Goal: Task Accomplishment & Management: Manage account settings

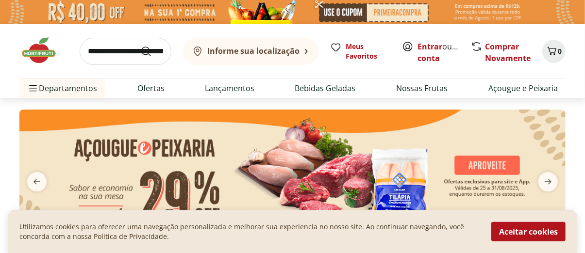
click at [95, 50] on input "search" at bounding box center [126, 51] width 92 height 27
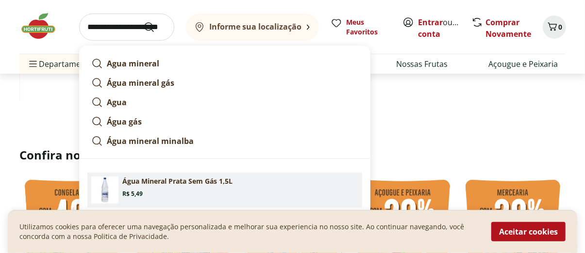
scroll to position [146, 0]
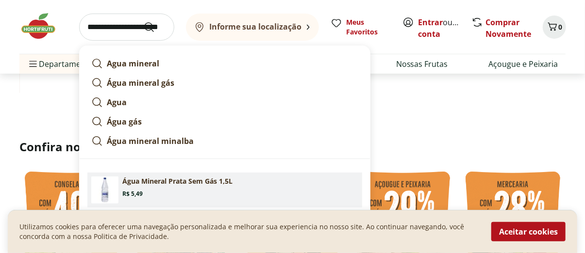
click at [180, 182] on p "Água Mineral Prata Sem Gás 1,5L" at bounding box center [177, 182] width 110 height 10
type input "**********"
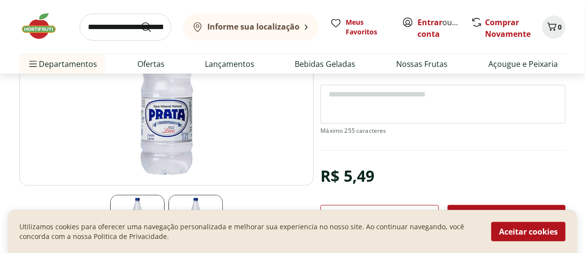
scroll to position [243, 0]
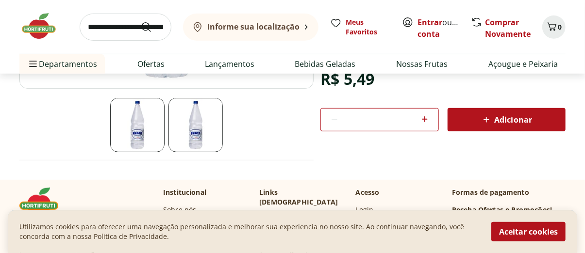
click at [425, 119] on icon at bounding box center [425, 120] width 12 height 12
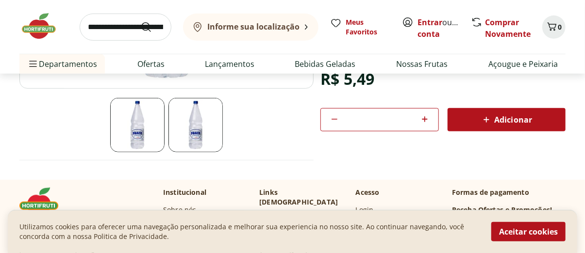
click at [425, 119] on icon at bounding box center [425, 120] width 12 height 12
type input "*"
click at [425, 117] on icon at bounding box center [425, 120] width 6 height 6
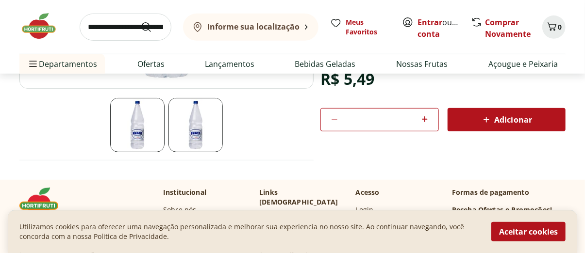
click at [425, 117] on icon at bounding box center [425, 120] width 6 height 6
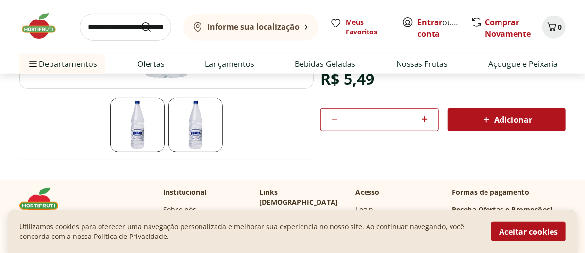
click at [425, 117] on icon at bounding box center [425, 120] width 6 height 6
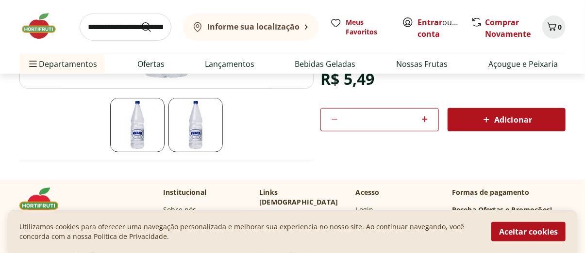
type input "**"
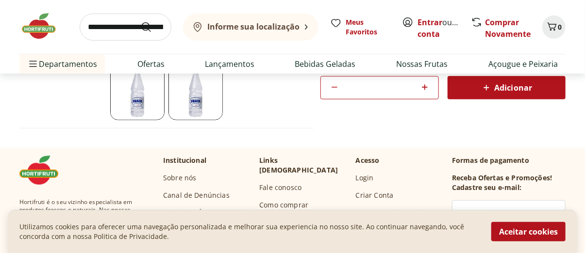
scroll to position [291, 0]
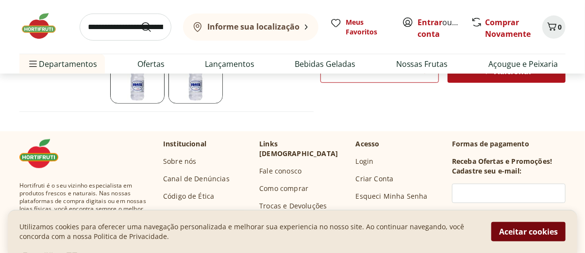
click at [549, 235] on button "Aceitar cookies" at bounding box center [528, 231] width 74 height 19
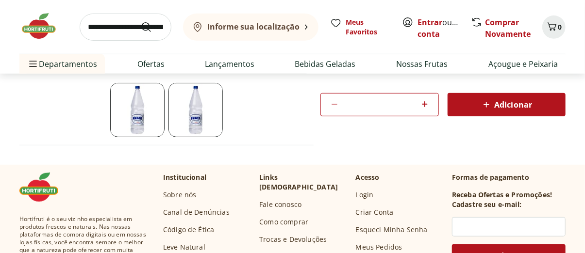
scroll to position [194, 0]
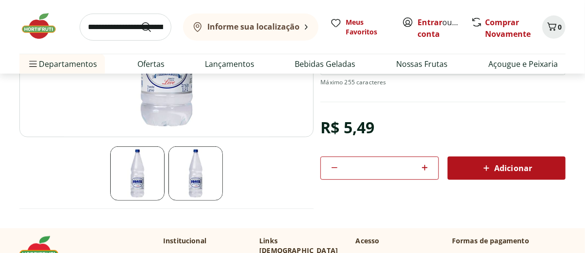
click at [196, 182] on img at bounding box center [195, 174] width 54 height 54
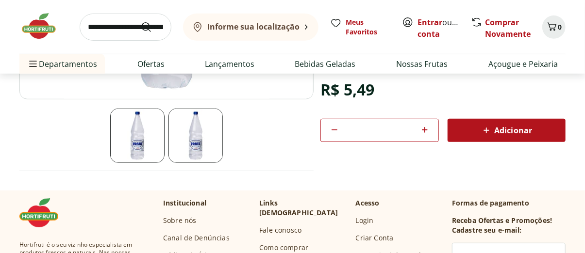
scroll to position [243, 0]
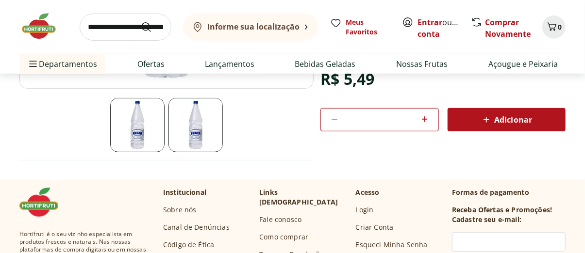
click at [515, 118] on span "Adicionar" at bounding box center [506, 120] width 51 height 12
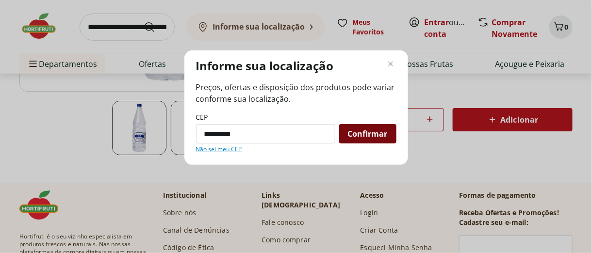
type input "*********"
click at [375, 133] on span "Confirmar" at bounding box center [368, 134] width 40 height 8
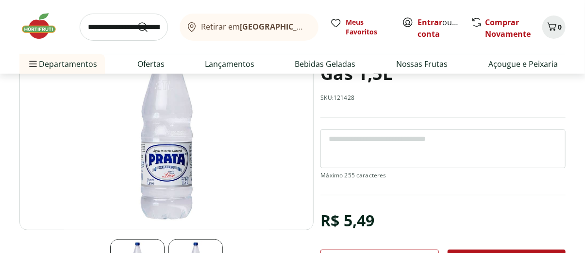
scroll to position [97, 0]
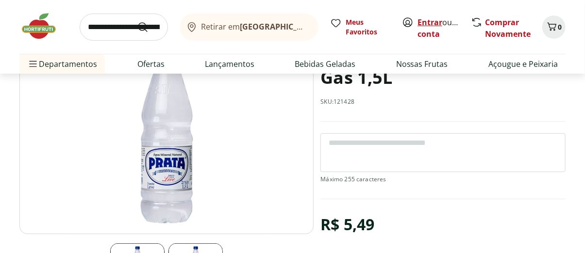
click at [433, 22] on link "Entrar" at bounding box center [430, 22] width 25 height 11
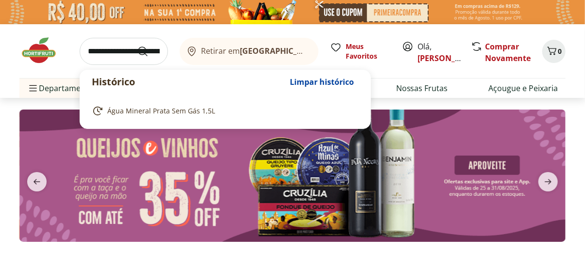
click at [114, 50] on input "search" at bounding box center [124, 51] width 88 height 27
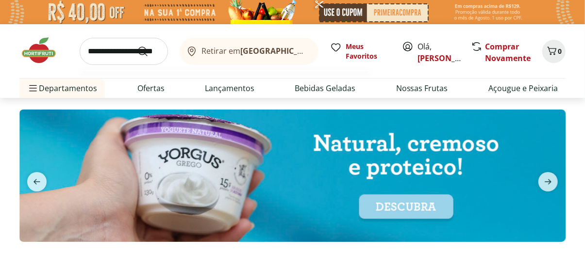
scroll to position [0, 6]
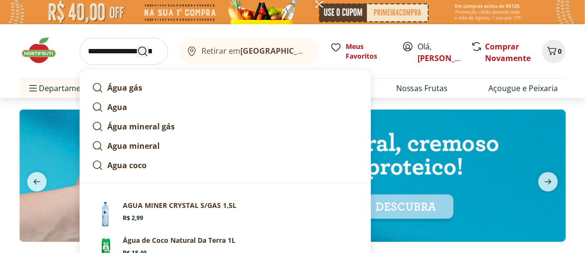
type input "**********"
click at [143, 52] on icon "Submit Search" at bounding box center [143, 52] width 12 height 12
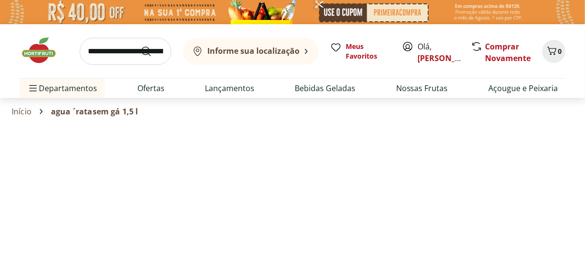
select select "**********"
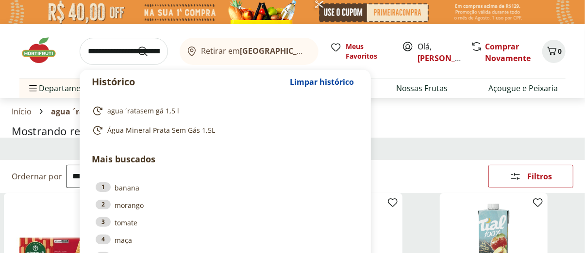
click at [119, 54] on input "search" at bounding box center [124, 51] width 88 height 27
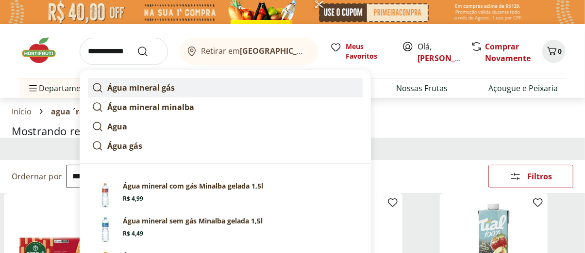
click at [144, 87] on strong "Água mineral gás" at bounding box center [140, 88] width 67 height 11
type input "**********"
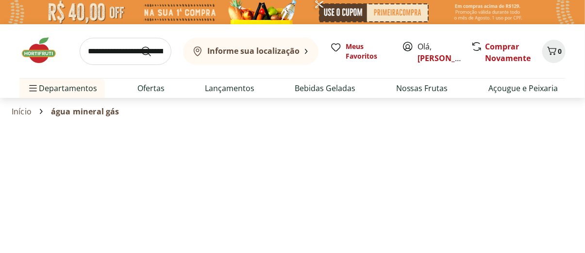
select select "**********"
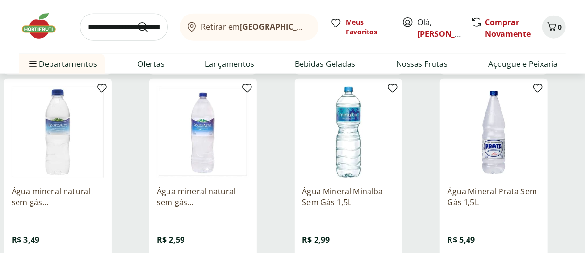
scroll to position [583, 0]
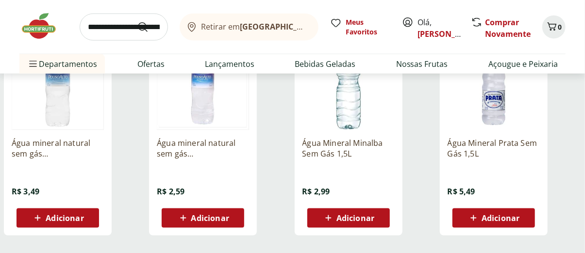
click at [493, 217] on span "Adicionar" at bounding box center [501, 219] width 38 height 8
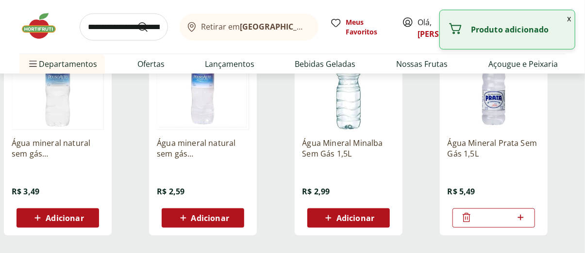
click at [493, 217] on input "*" at bounding box center [493, 218] width 43 height 11
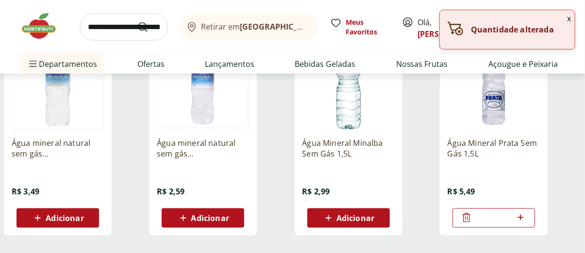
click at [523, 218] on icon at bounding box center [521, 218] width 12 height 12
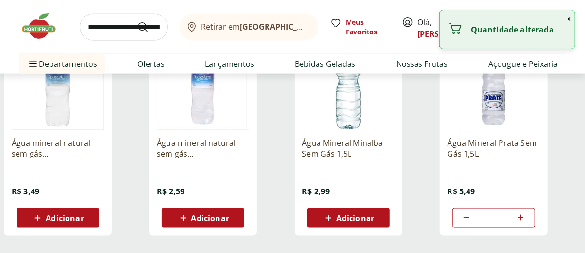
click at [523, 218] on icon at bounding box center [521, 218] width 12 height 12
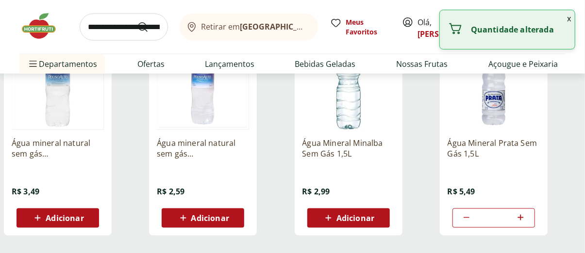
click at [523, 218] on icon at bounding box center [521, 218] width 12 height 12
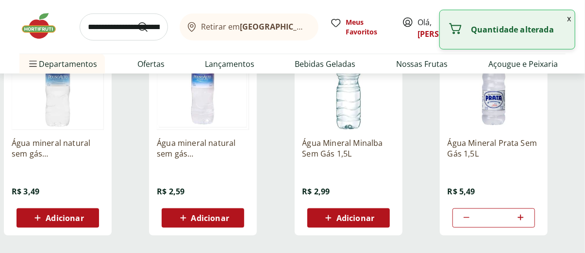
type input "**"
click at [560, 212] on div "Água Mineral Prata Sem Gás 1,5L R$ 5,49 **" at bounding box center [510, 133] width 141 height 206
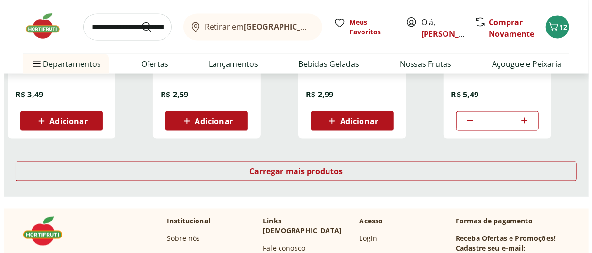
scroll to position [728, 0]
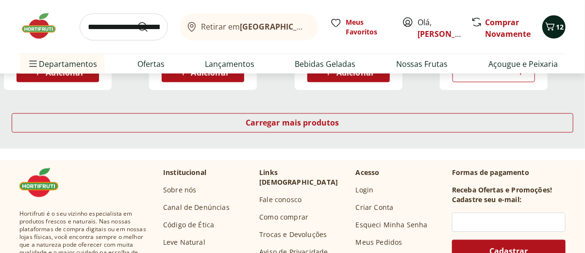
click at [555, 29] on icon "Carrinho" at bounding box center [550, 27] width 12 height 12
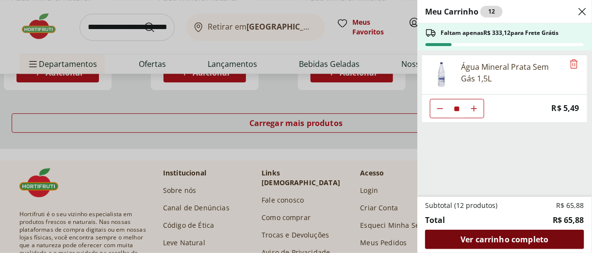
click at [515, 239] on span "Ver carrinho completo" at bounding box center [505, 240] width 88 height 8
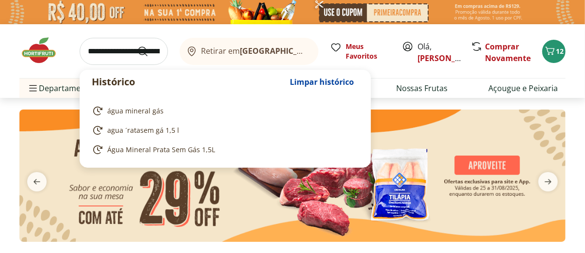
click at [111, 53] on input "search" at bounding box center [124, 51] width 88 height 27
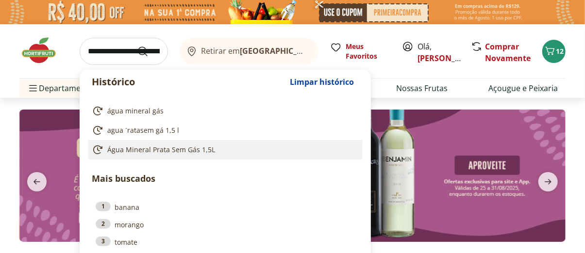
click at [160, 148] on span "Água Mineral Prata Sem Gás 1,5L" at bounding box center [161, 150] width 108 height 10
type input "**********"
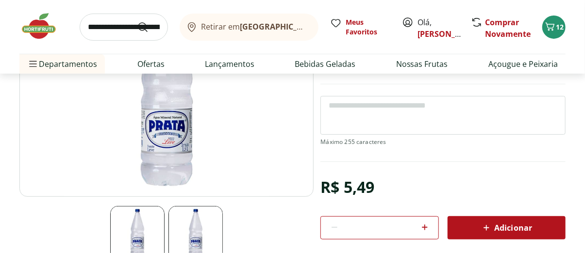
scroll to position [194, 0]
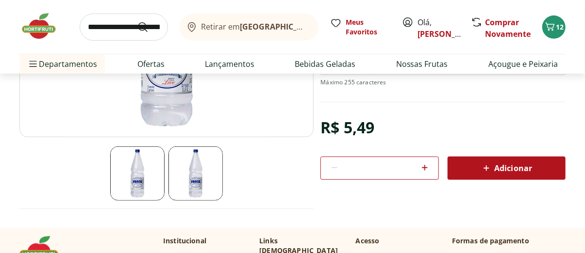
click at [425, 168] on icon at bounding box center [425, 168] width 6 height 6
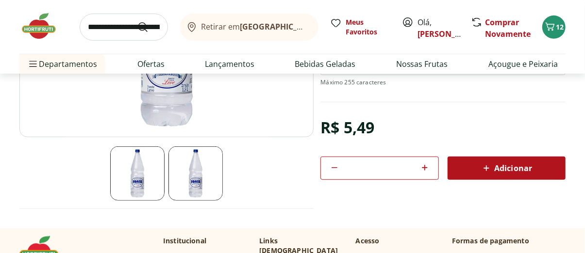
click at [425, 168] on icon at bounding box center [425, 168] width 6 height 6
click at [424, 168] on icon at bounding box center [425, 168] width 6 height 6
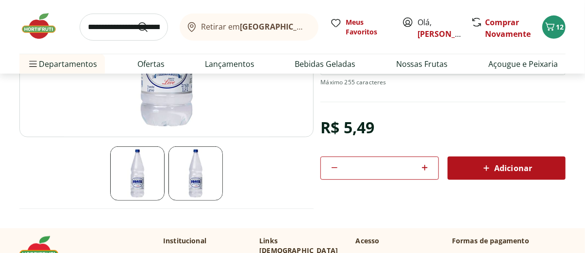
click at [424, 168] on icon at bounding box center [425, 168] width 6 height 6
type input "**"
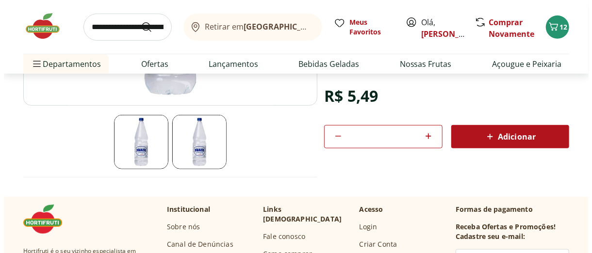
scroll to position [243, 0]
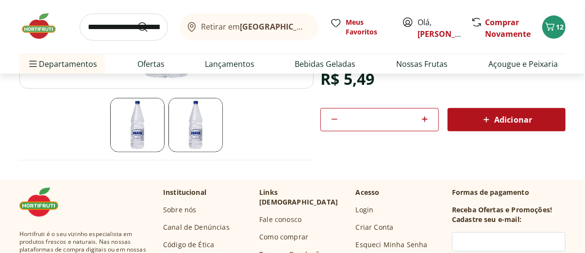
click at [501, 122] on span "Adicionar" at bounding box center [506, 120] width 51 height 12
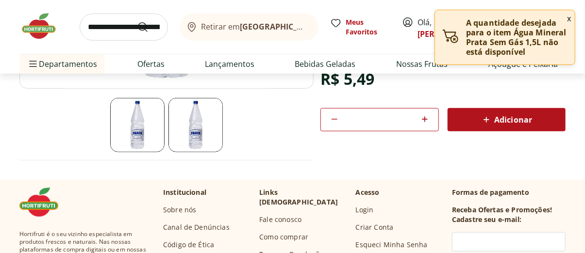
click at [569, 21] on button "x" at bounding box center [569, 18] width 12 height 17
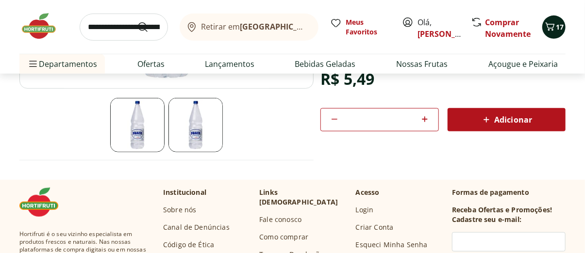
click at [550, 34] on button "17" at bounding box center [553, 27] width 23 height 23
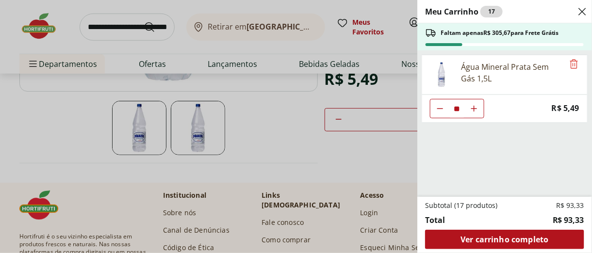
click at [441, 109] on icon "Diminuir Quantidade" at bounding box center [441, 109] width 8 height 8
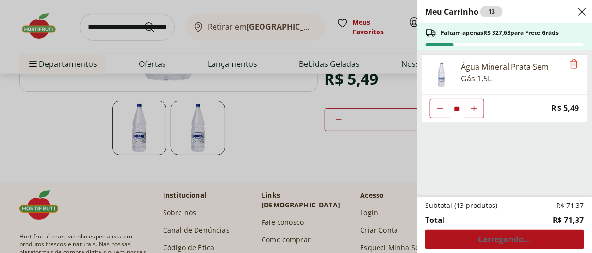
type input "**"
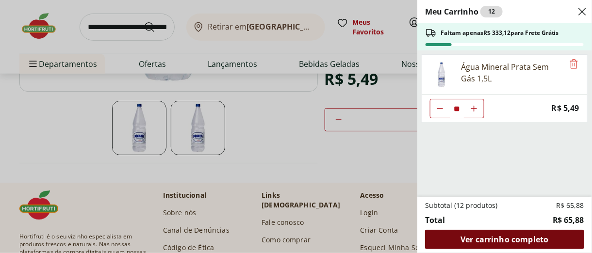
click at [503, 236] on span "Ver carrinho completo" at bounding box center [505, 240] width 88 height 8
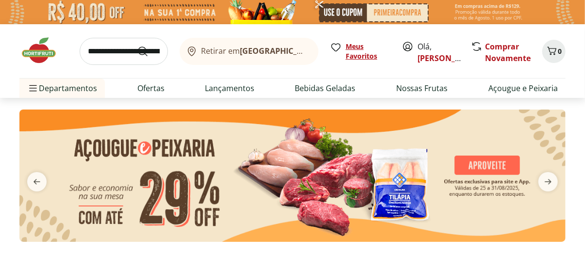
click at [366, 56] on span "Meus Favoritos" at bounding box center [368, 51] width 45 height 19
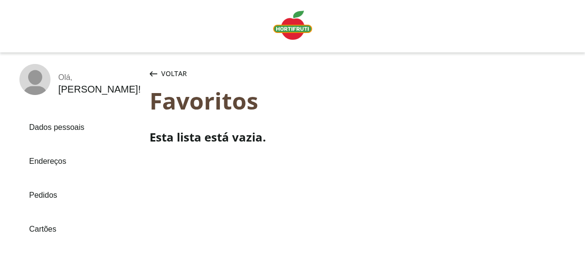
click at [58, 129] on link "Dados pessoais" at bounding box center [80, 128] width 122 height 26
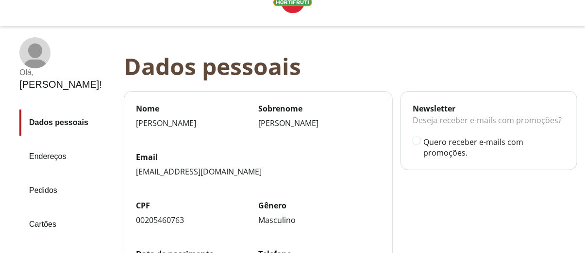
scroll to position [49, 0]
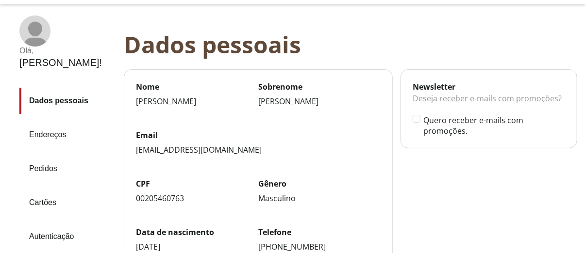
click at [67, 122] on link "Endereços" at bounding box center [67, 135] width 97 height 26
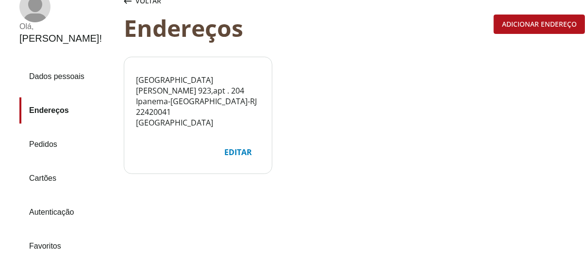
scroll to position [97, 0]
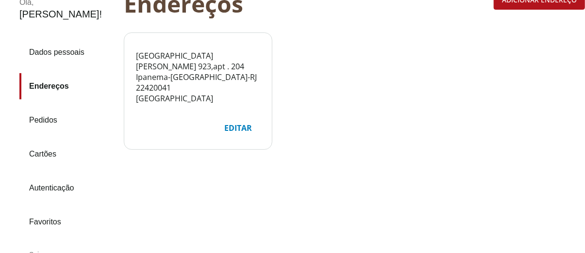
click at [233, 127] on div "Editar" at bounding box center [238, 128] width 43 height 18
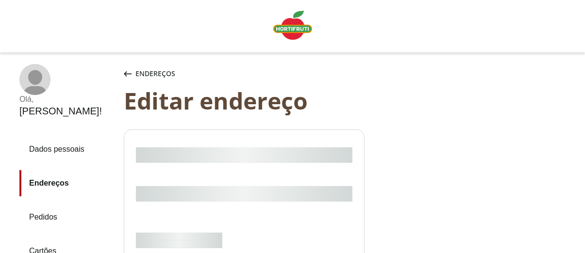
select select "***"
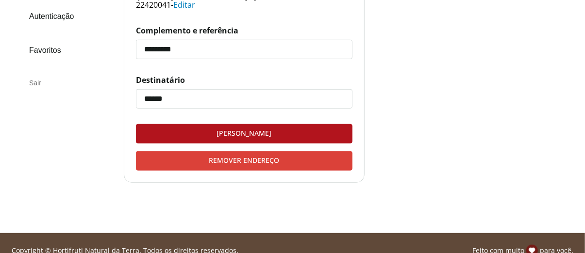
scroll to position [283, 0]
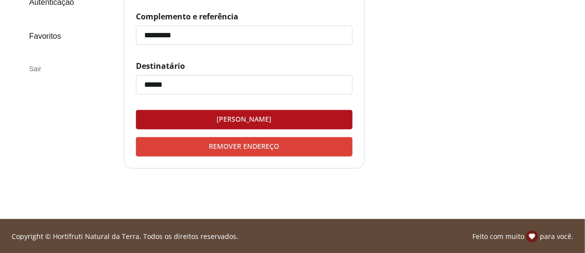
click at [239, 118] on div "[PERSON_NAME]" at bounding box center [244, 120] width 216 height 18
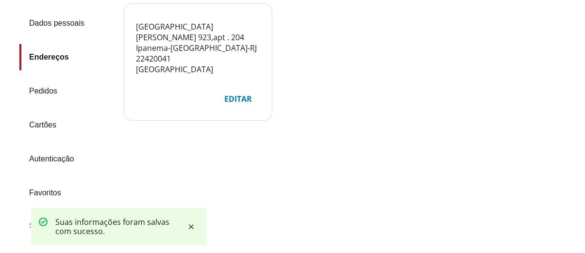
scroll to position [109, 0]
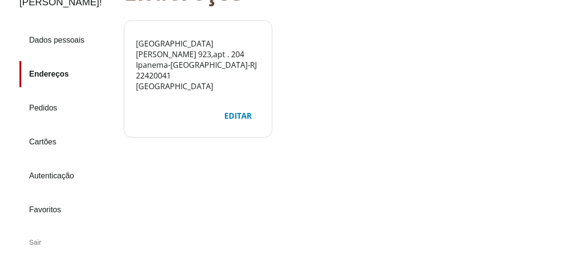
click at [51, 95] on link "Pedidos" at bounding box center [67, 108] width 97 height 26
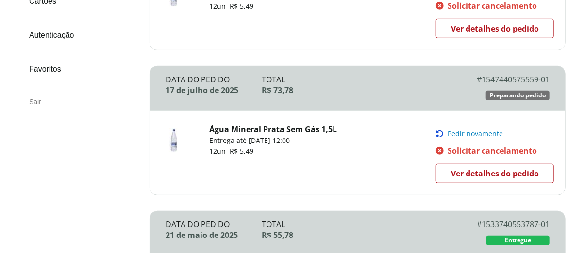
scroll to position [243, 0]
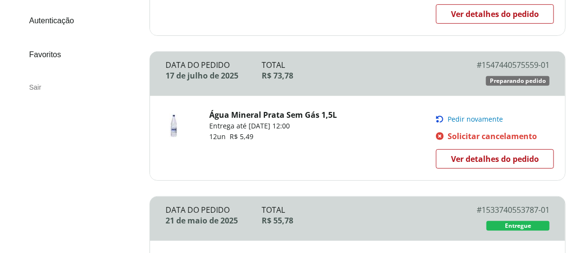
click at [514, 10] on span "Ver detalhes do pedido" at bounding box center [495, 14] width 88 height 15
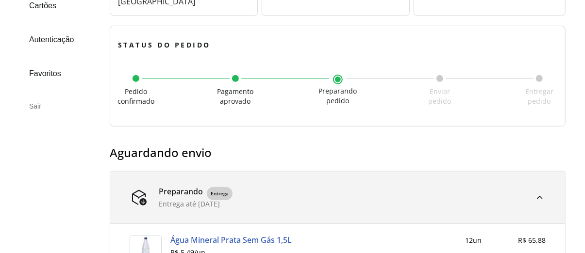
scroll to position [97, 0]
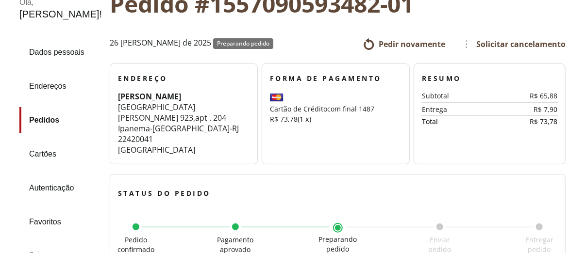
click at [54, 141] on link "Cartões" at bounding box center [60, 154] width 83 height 26
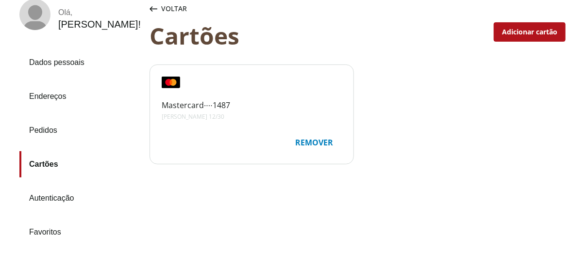
scroll to position [49, 0]
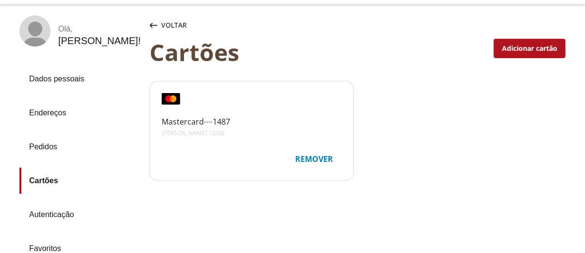
click at [68, 216] on link "Autenticação" at bounding box center [80, 215] width 122 height 26
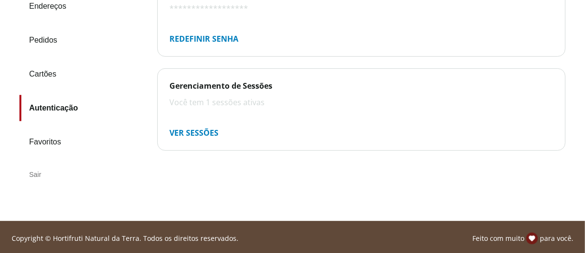
scroll to position [158, 0]
